Goal: Information Seeking & Learning: Learn about a topic

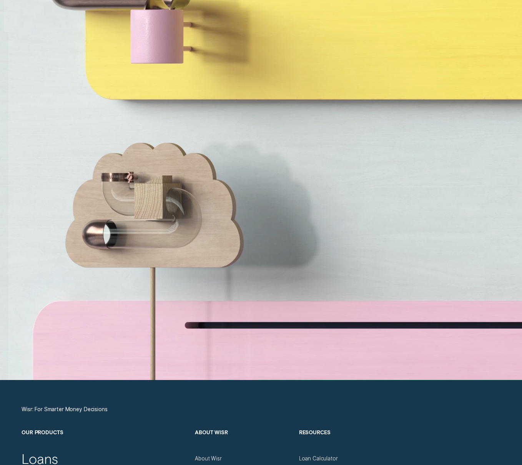
scroll to position [2445, 0]
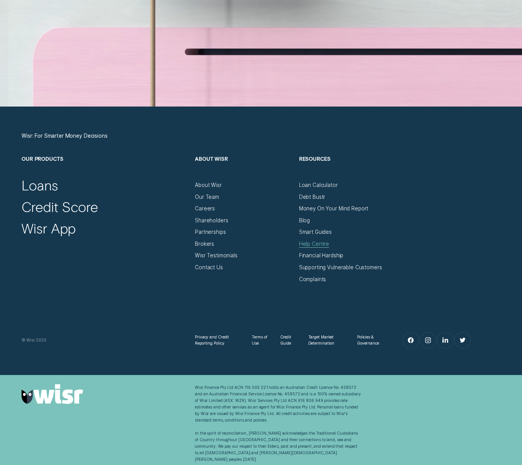
click at [306, 241] on div "Help Centre" at bounding box center [314, 244] width 30 height 7
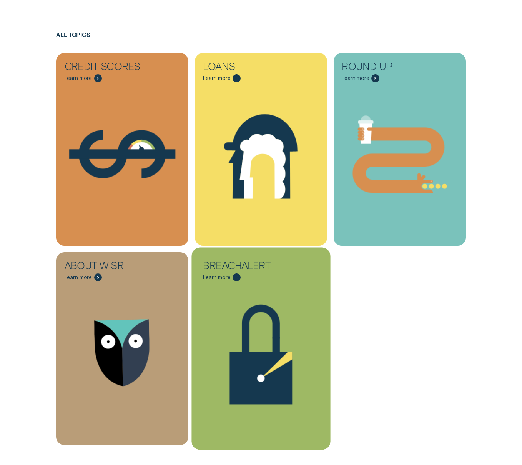
scroll to position [225, 0]
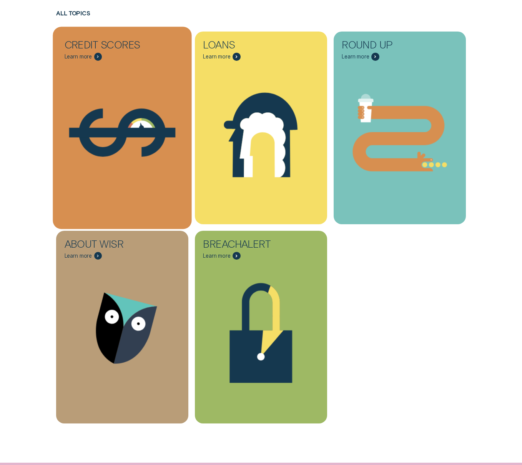
click at [127, 122] on icon "Credit Scores - Learn more" at bounding box center [122, 132] width 87 height 48
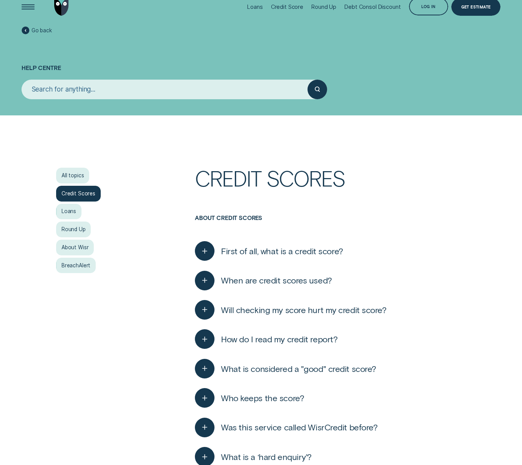
scroll to position [13, 0]
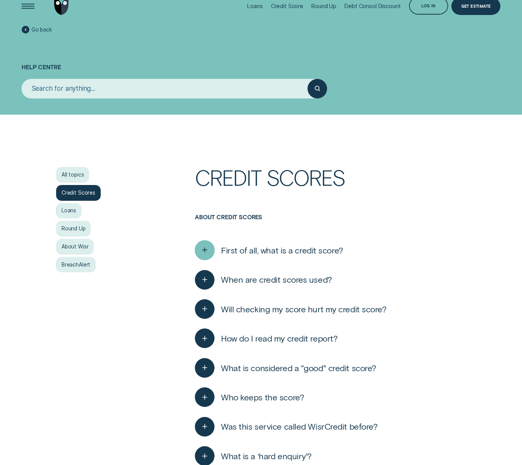
click at [211, 251] on div "button" at bounding box center [205, 250] width 20 height 20
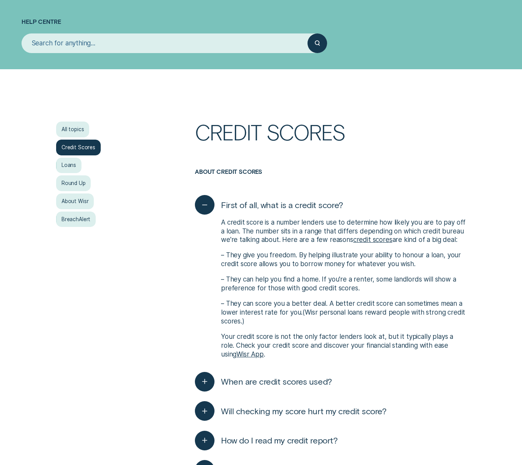
scroll to position [123, 0]
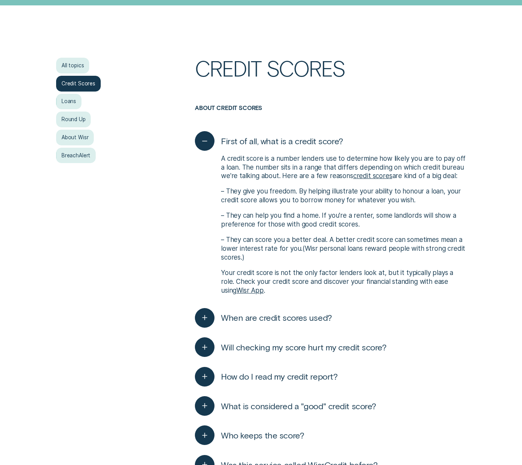
click at [209, 306] on div "When are credit scores used? In [GEOGRAPHIC_DATA], credit scores are used by le…" at bounding box center [330, 317] width 271 height 29
click at [207, 314] on icon "button" at bounding box center [205, 318] width 10 height 12
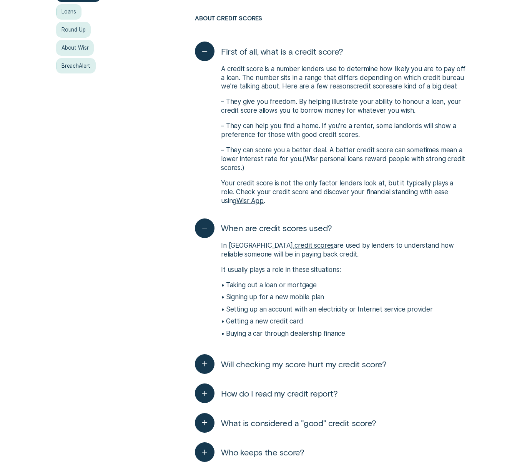
scroll to position [382, 0]
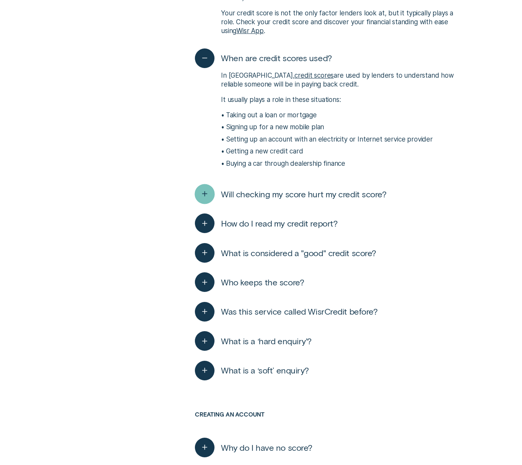
click at [202, 199] on icon "button" at bounding box center [205, 194] width 10 height 12
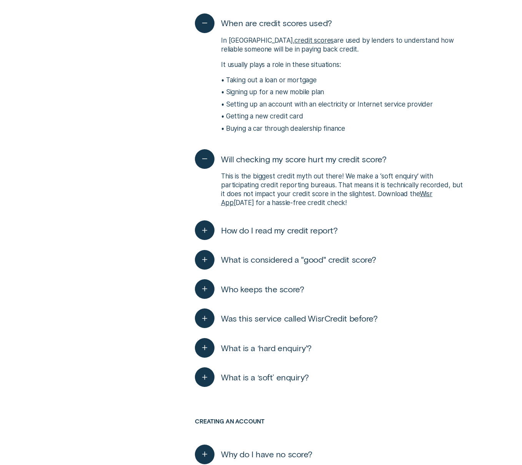
scroll to position [442, 0]
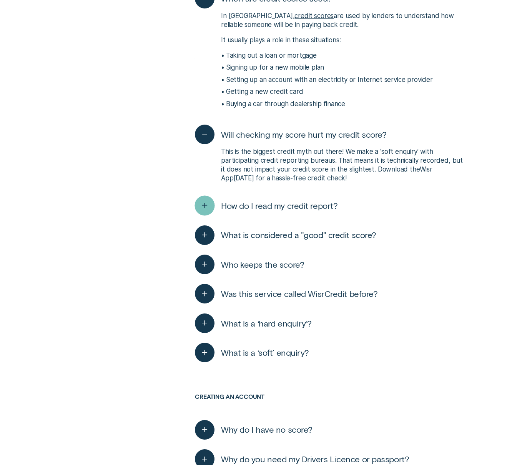
click at [204, 210] on icon "button" at bounding box center [205, 206] width 10 height 12
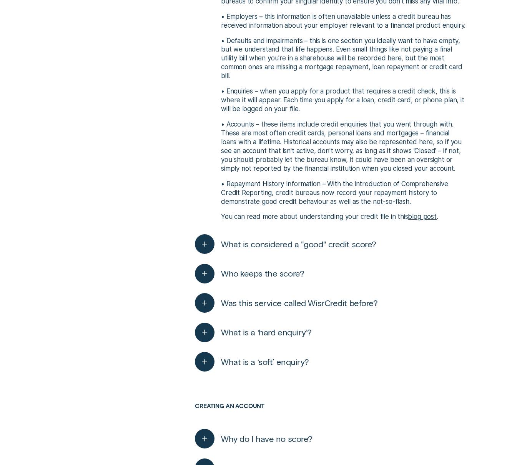
scroll to position [844, 0]
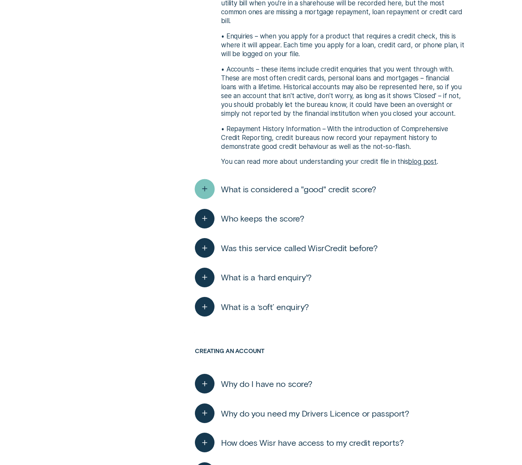
click at [210, 193] on div "button" at bounding box center [205, 189] width 20 height 20
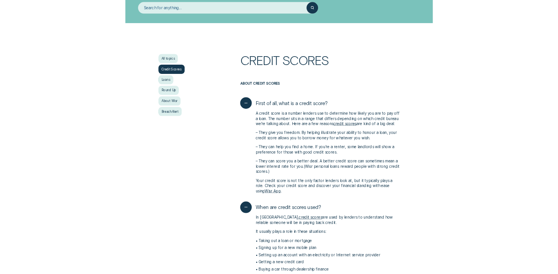
scroll to position [0, 0]
